Goal: Transaction & Acquisition: Purchase product/service

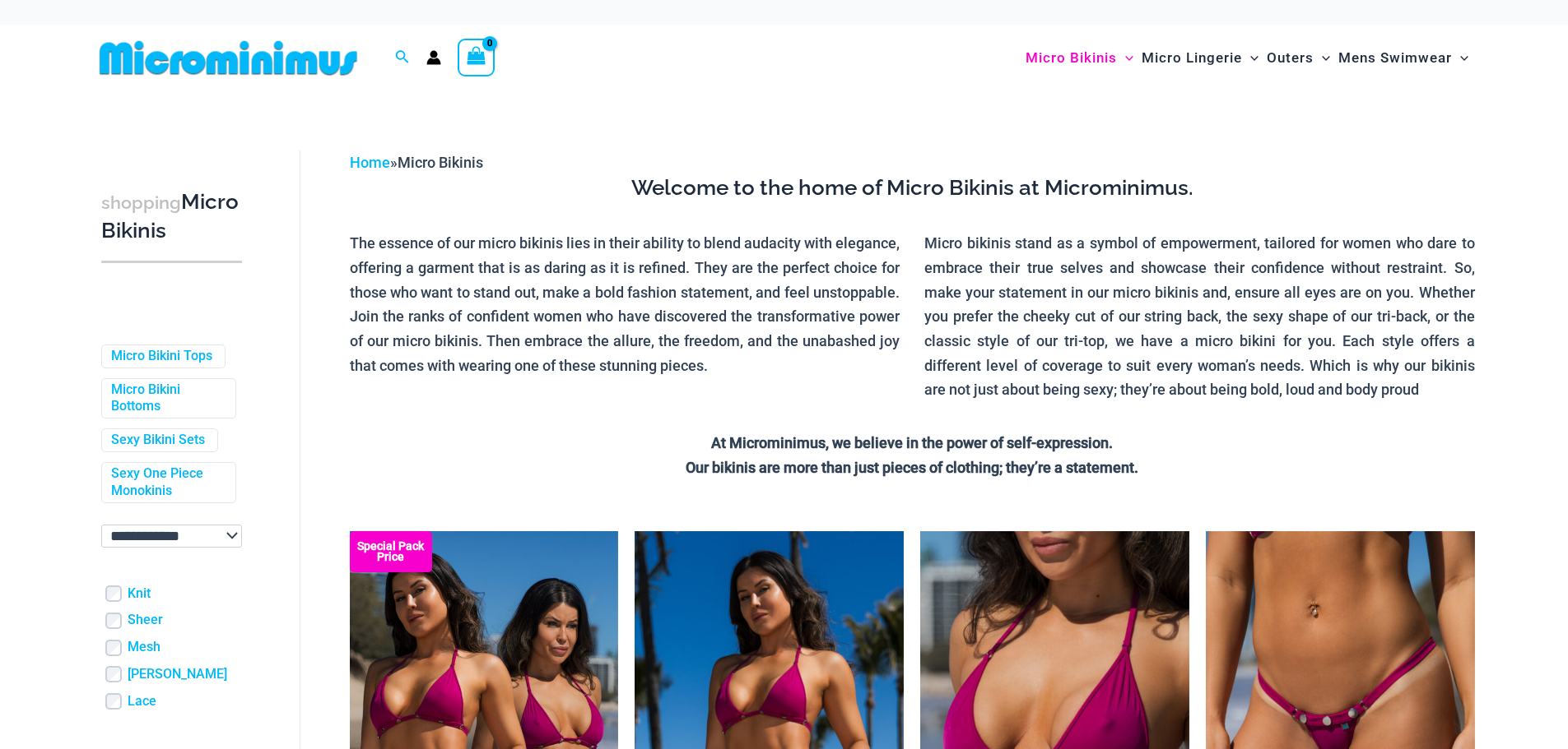
scroll to position [165, 0]
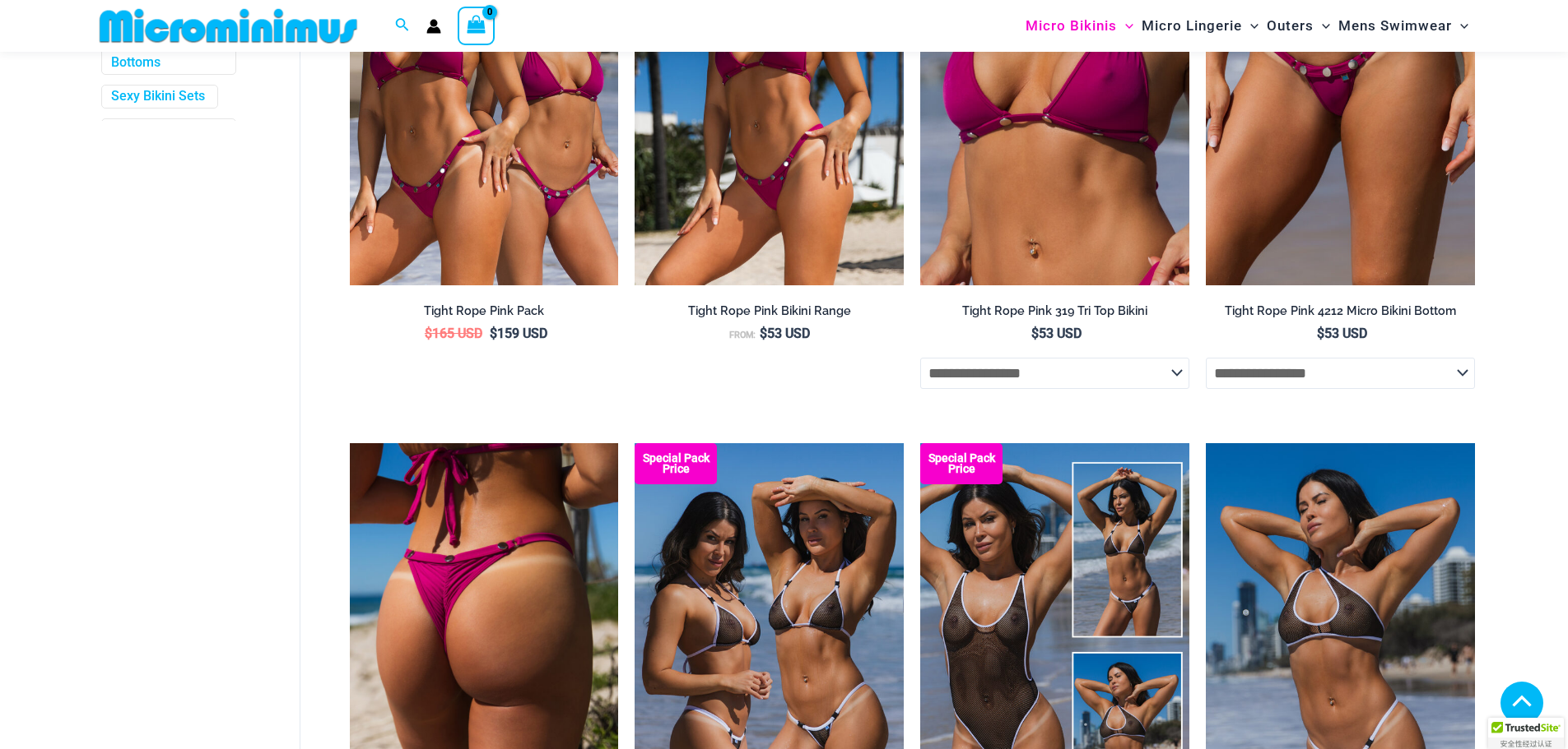
scroll to position [905, 0]
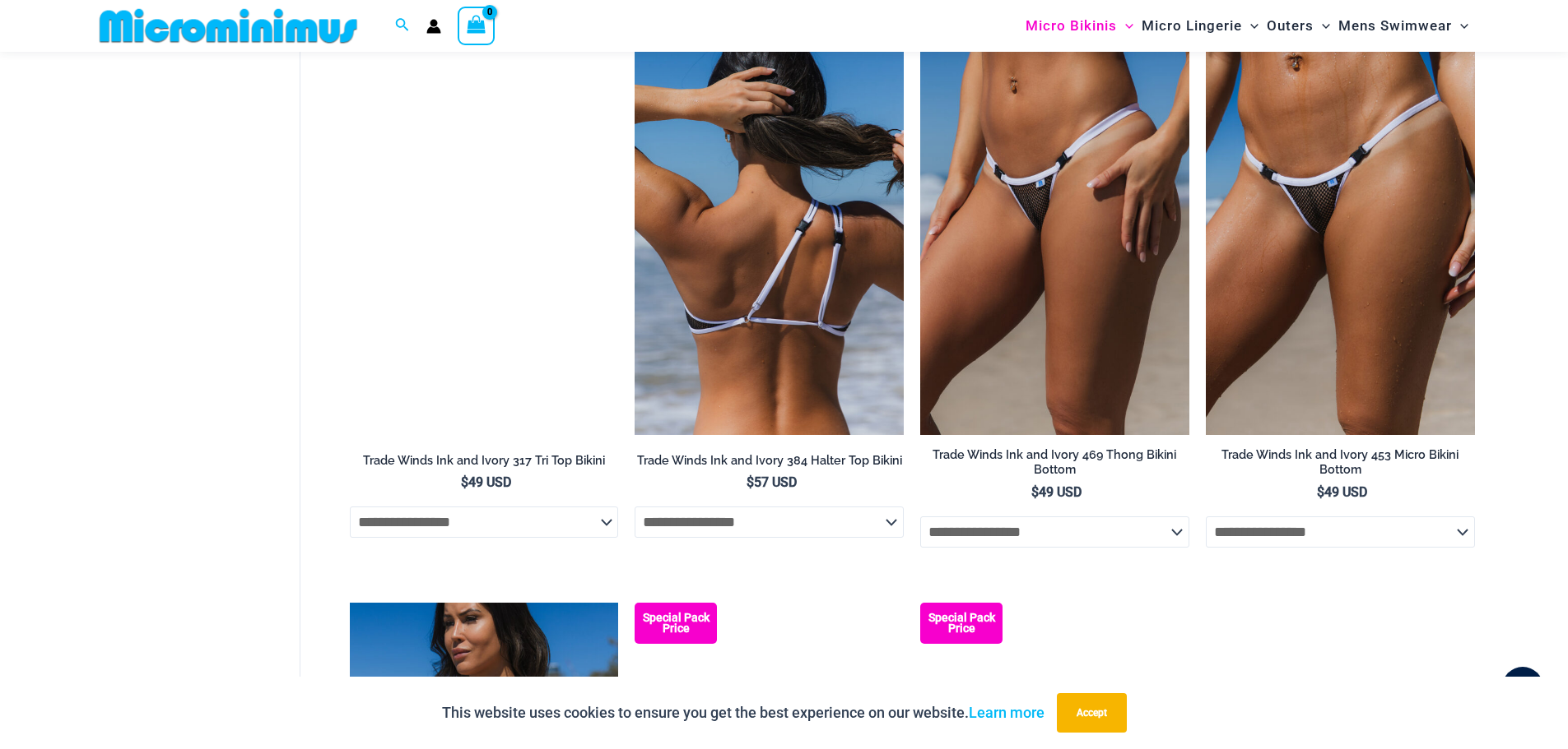
scroll to position [1548, 0]
